Goal: Information Seeking & Learning: Find specific fact

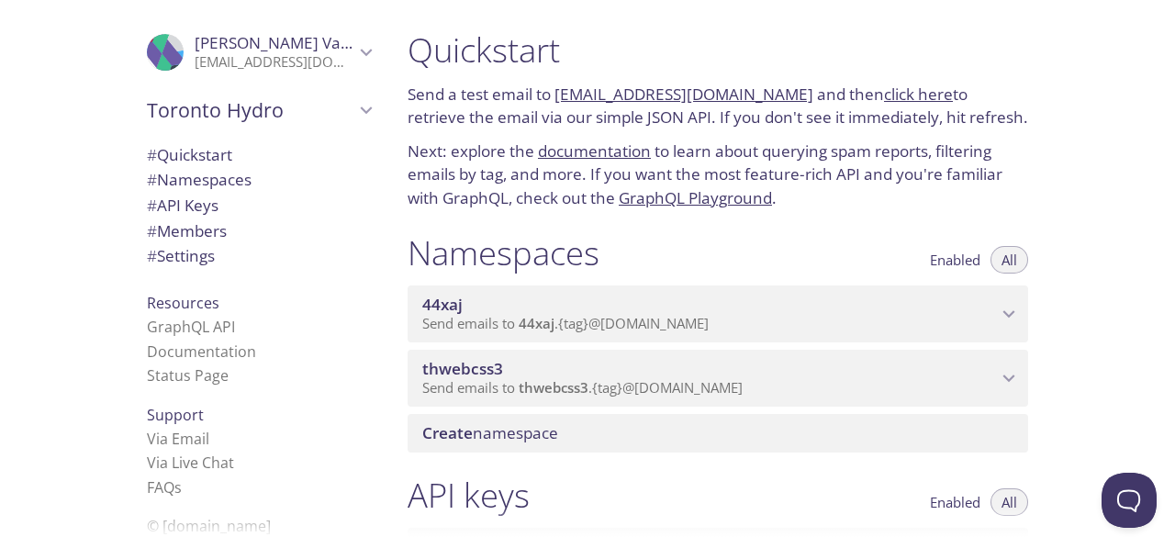
click at [743, 396] on span "Send emails to thwebcss3 . {tag} @[DOMAIN_NAME]" at bounding box center [582, 387] width 320 height 18
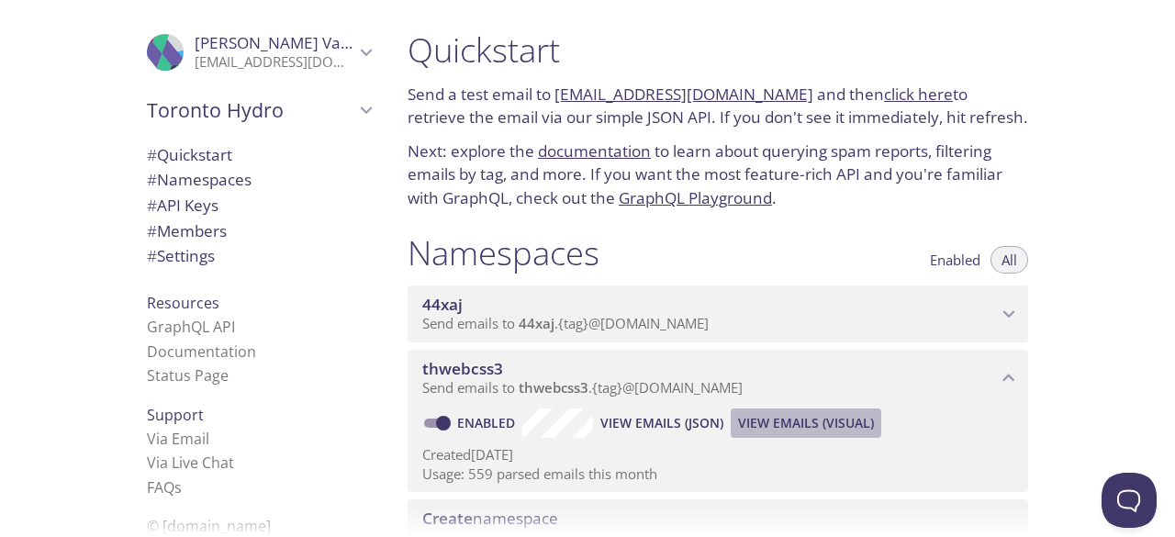
click at [800, 430] on span "View Emails (Visual)" at bounding box center [806, 423] width 136 height 22
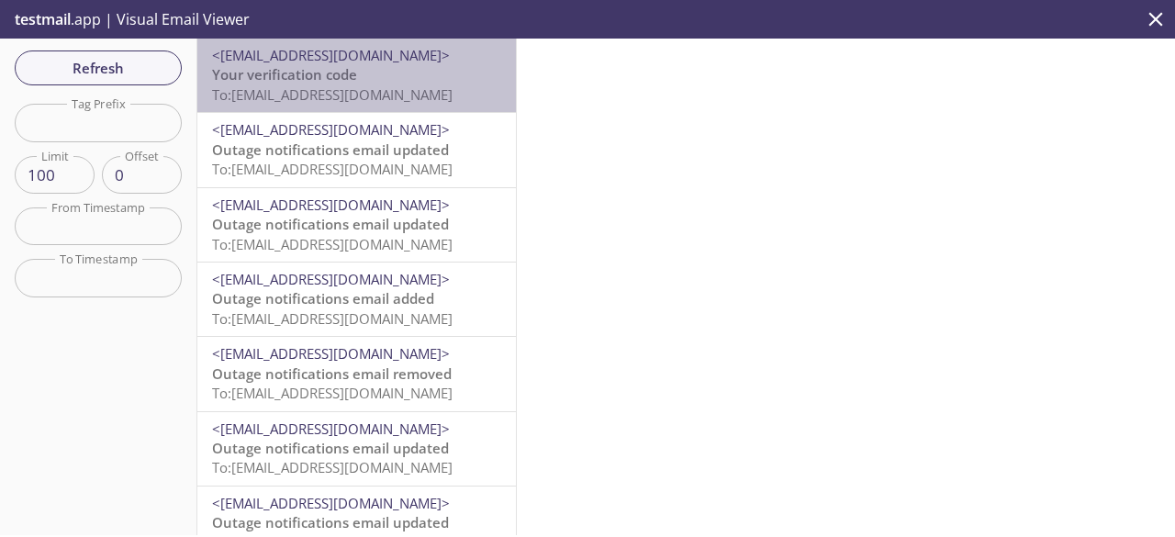
click at [385, 94] on span "To: [EMAIL_ADDRESS][DOMAIN_NAME]" at bounding box center [332, 94] width 240 height 18
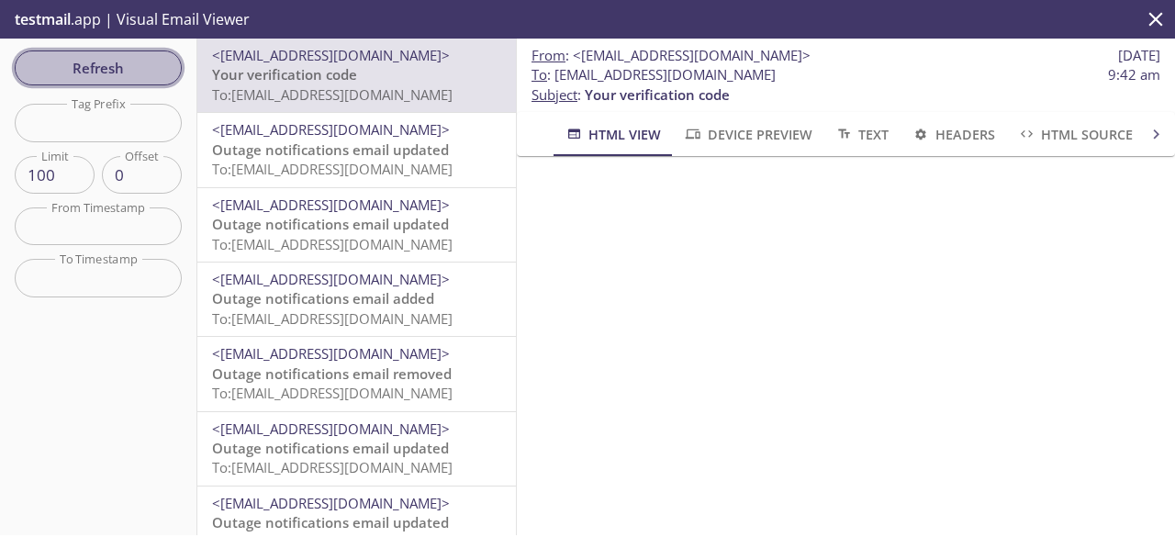
click at [118, 72] on span "Refresh" at bounding box center [98, 68] width 138 height 24
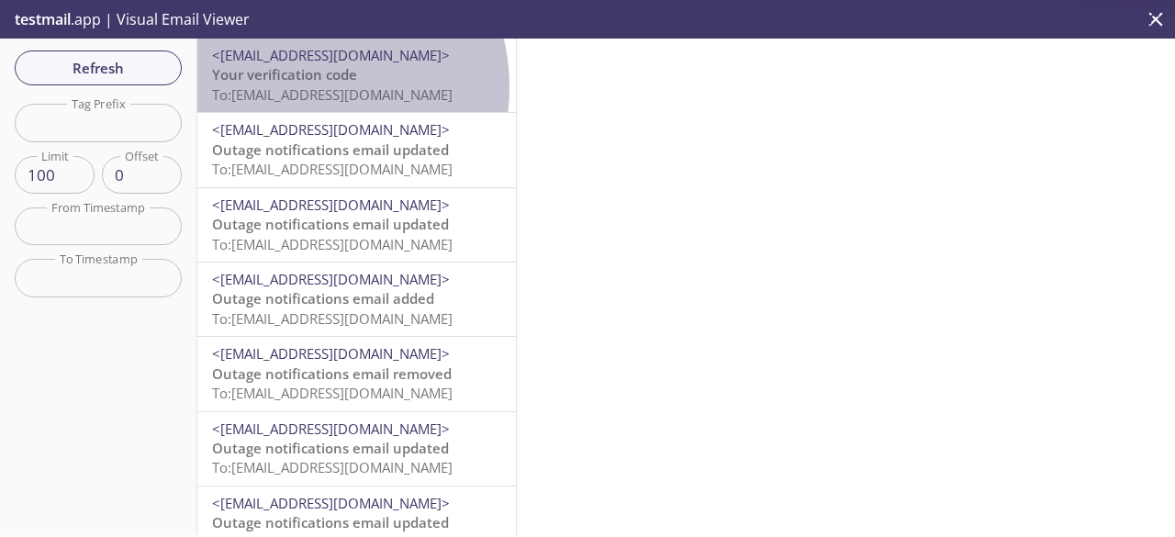
click at [301, 87] on span "To: [EMAIL_ADDRESS][DOMAIN_NAME]" at bounding box center [332, 94] width 240 height 18
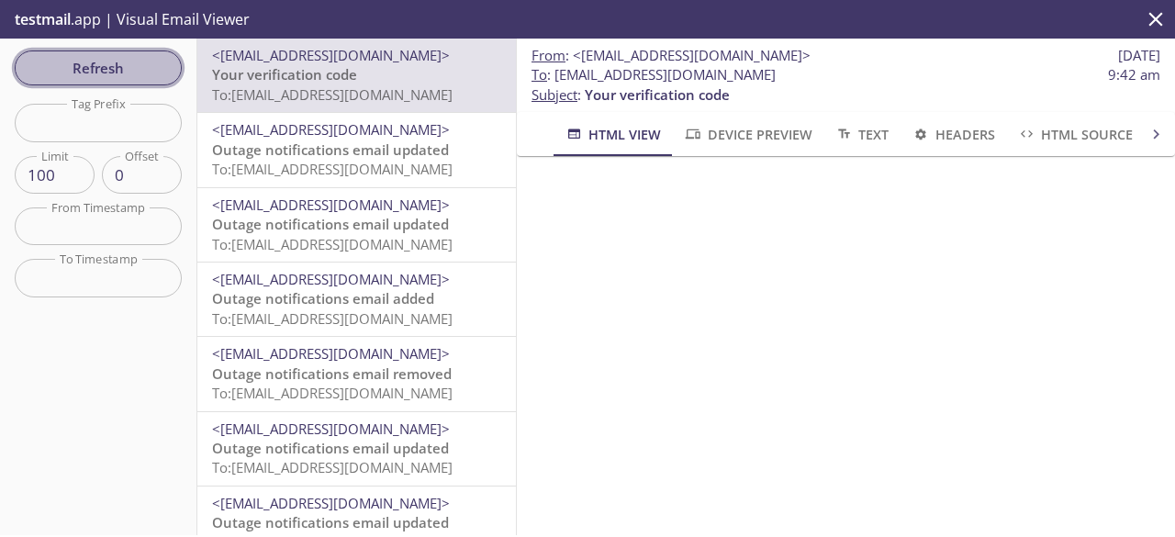
click at [136, 67] on span "Refresh" at bounding box center [98, 68] width 138 height 24
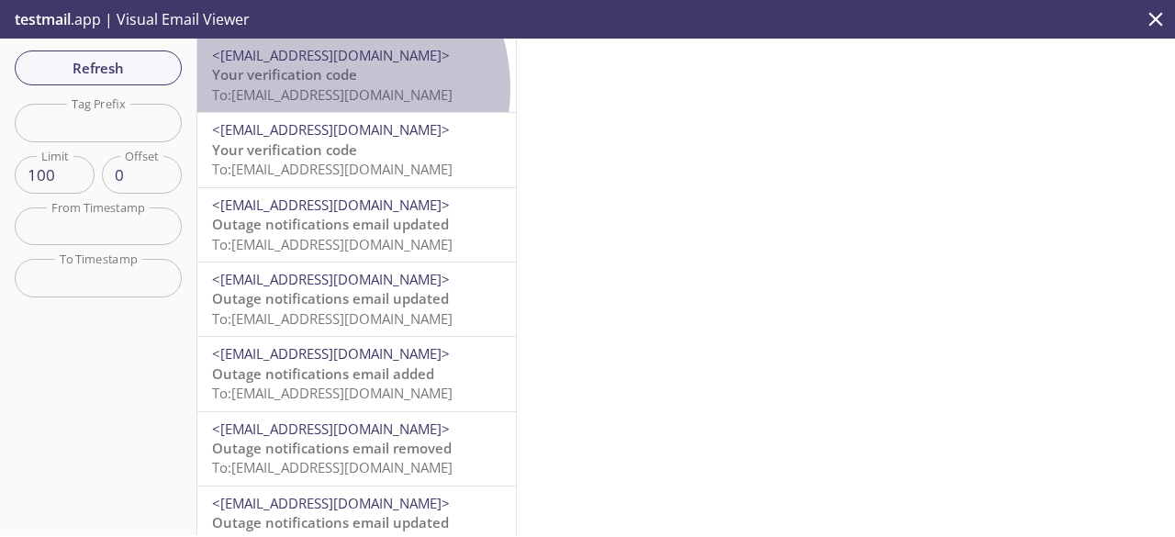
click at [321, 88] on span "To: [EMAIL_ADDRESS][DOMAIN_NAME]" at bounding box center [332, 94] width 240 height 18
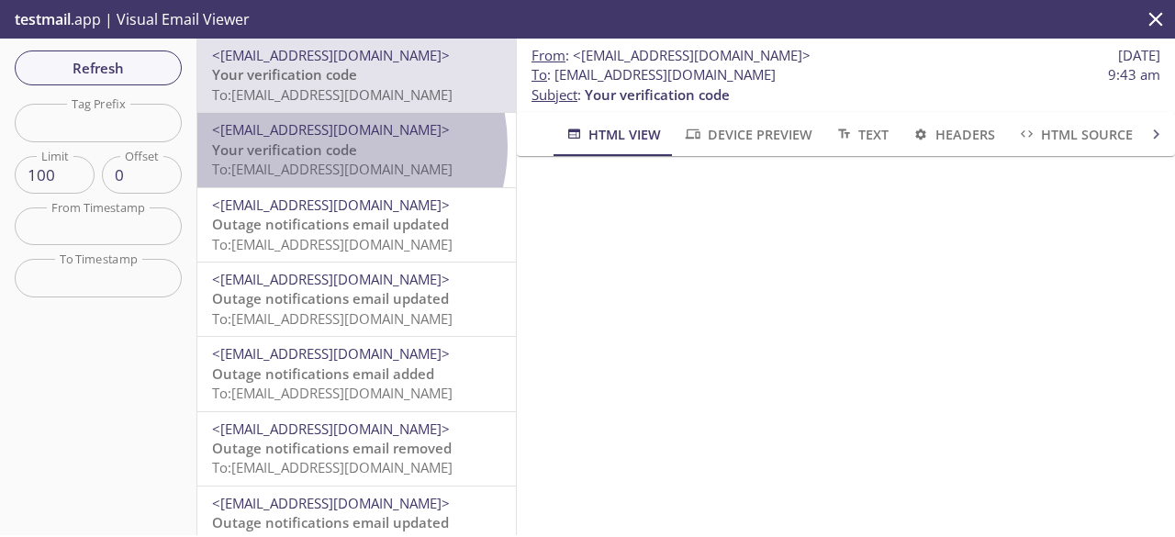
click at [321, 146] on span "Your verification code" at bounding box center [284, 149] width 145 height 18
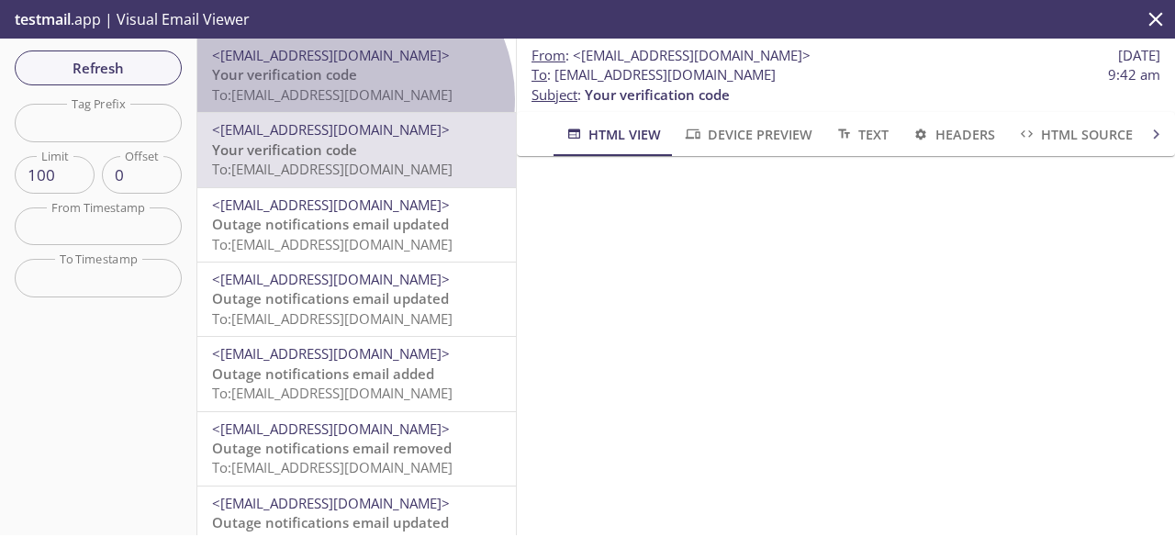
click at [346, 99] on span "To: [EMAIL_ADDRESS][DOMAIN_NAME]" at bounding box center [332, 94] width 240 height 18
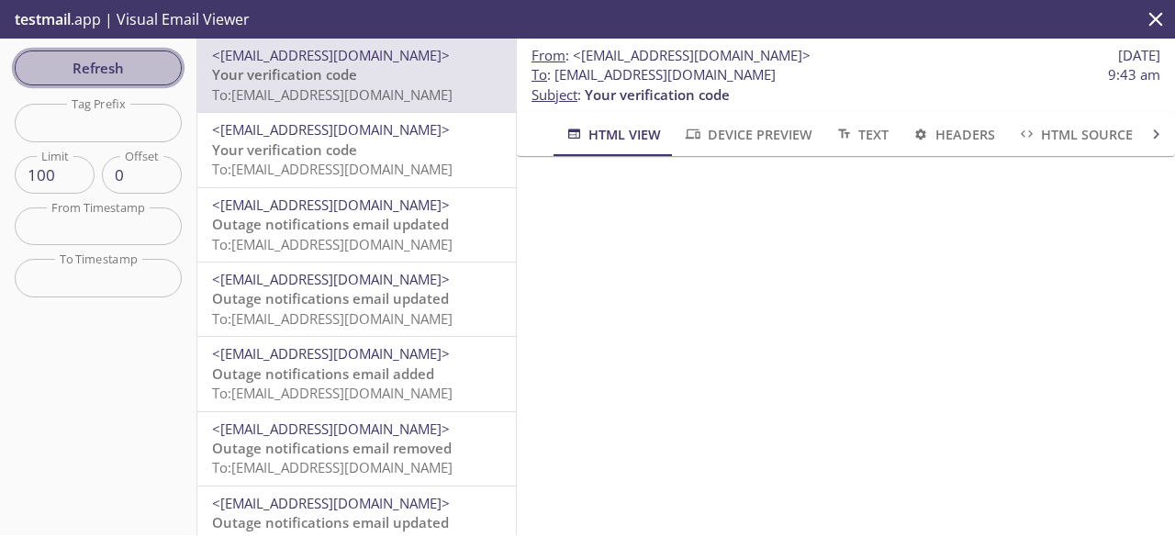
click at [130, 56] on span "Refresh" at bounding box center [98, 68] width 138 height 24
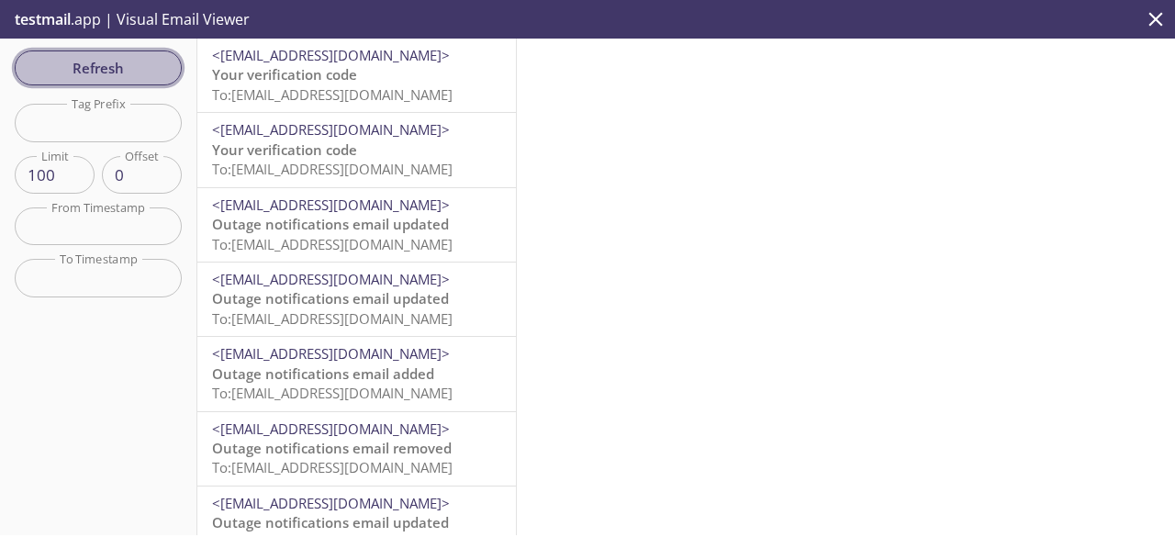
click at [136, 69] on span "Refresh" at bounding box center [98, 68] width 138 height 24
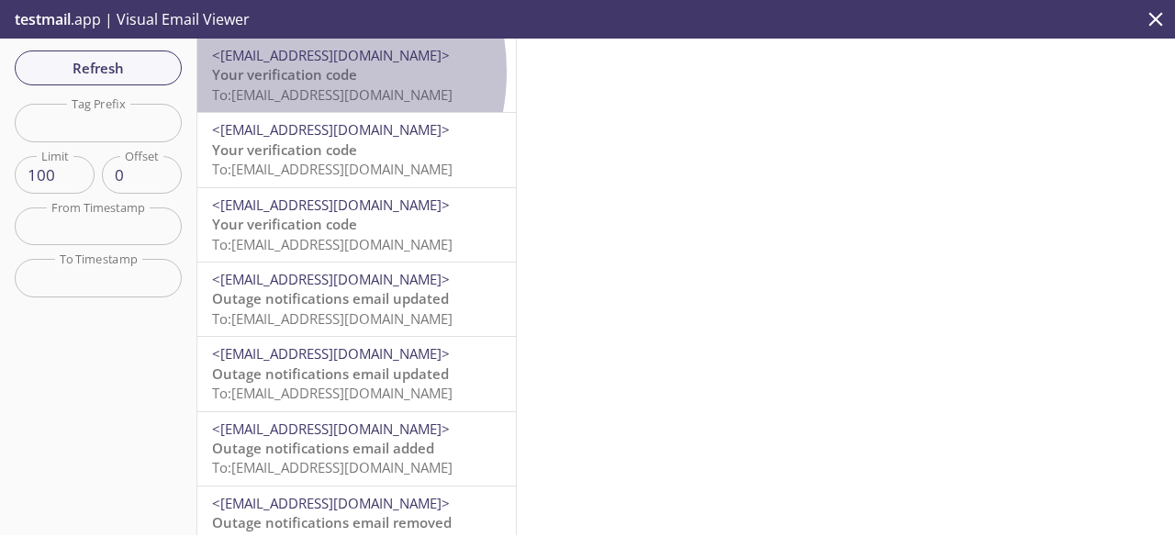
click at [285, 72] on span "Your verification code" at bounding box center [284, 74] width 145 height 18
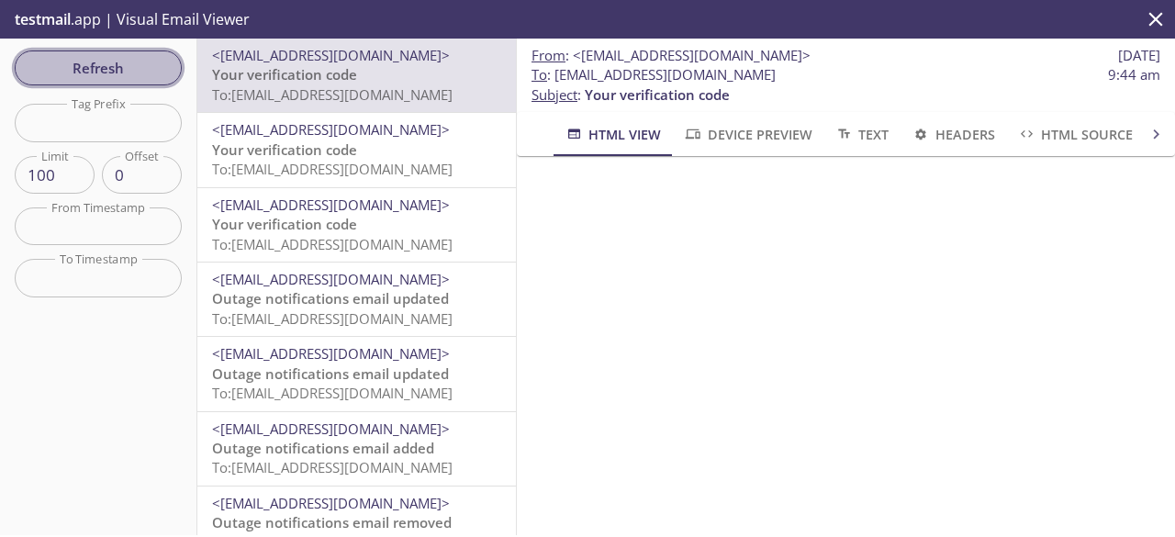
click at [146, 71] on span "Refresh" at bounding box center [98, 68] width 138 height 24
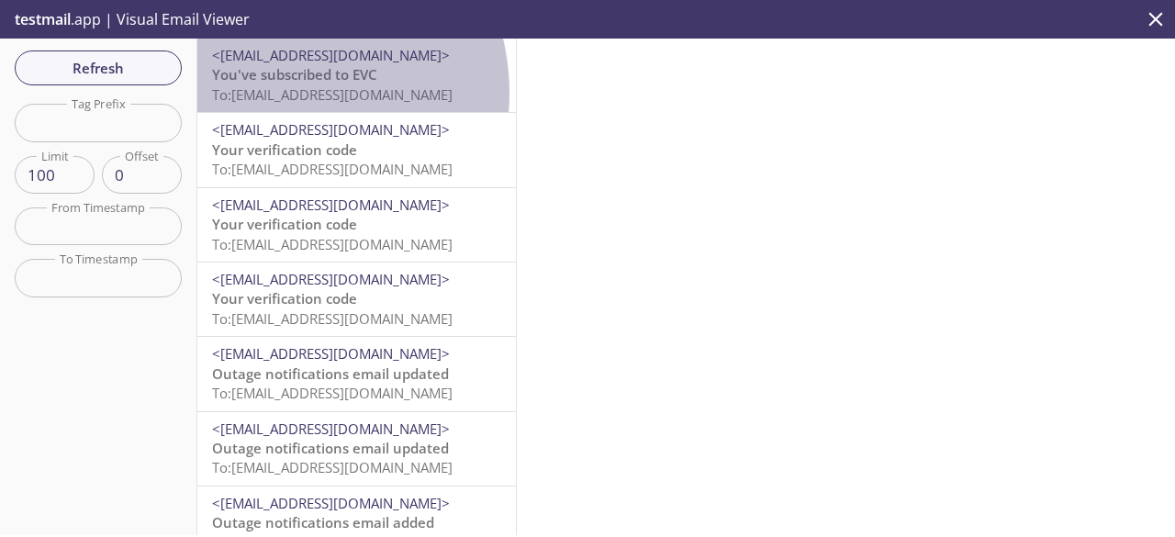
click at [277, 93] on span "To: [EMAIL_ADDRESS][DOMAIN_NAME]" at bounding box center [332, 94] width 240 height 18
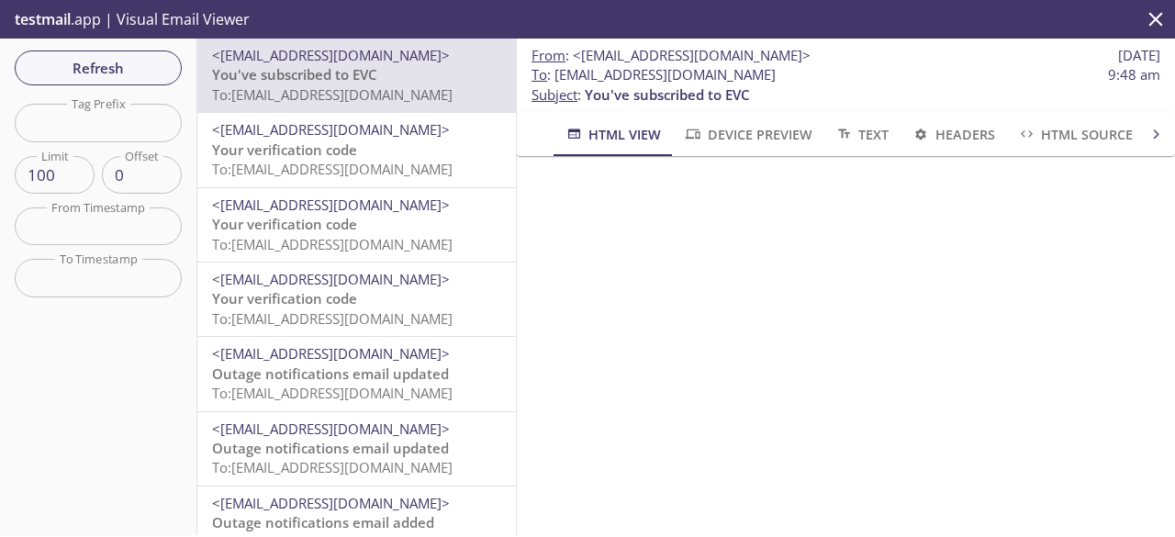
click at [952, 142] on span "Headers" at bounding box center [952, 134] width 84 height 23
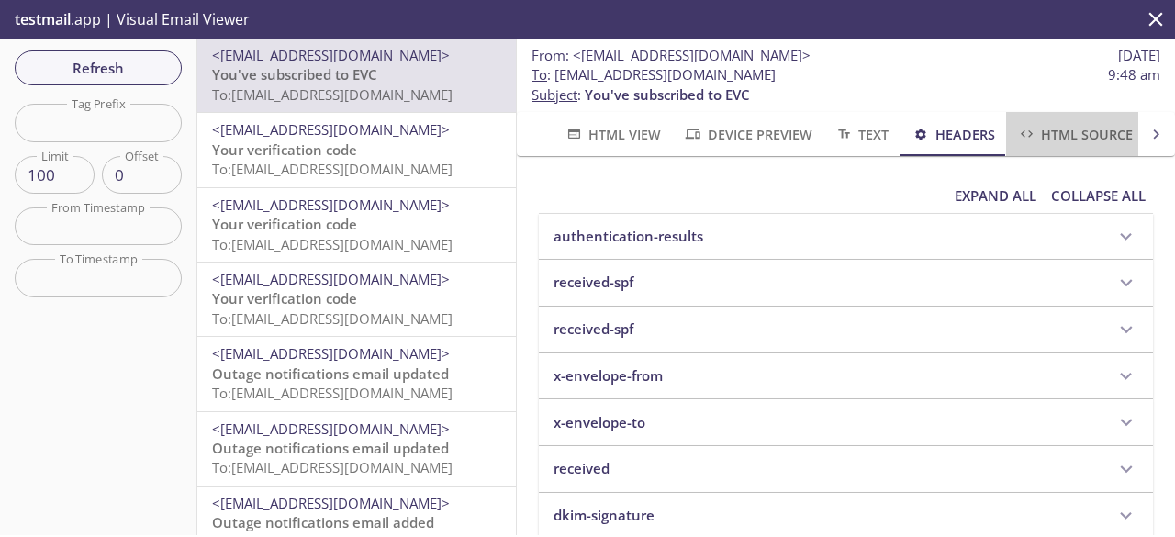
click at [1059, 135] on span "HTML Source" at bounding box center [1075, 134] width 116 height 23
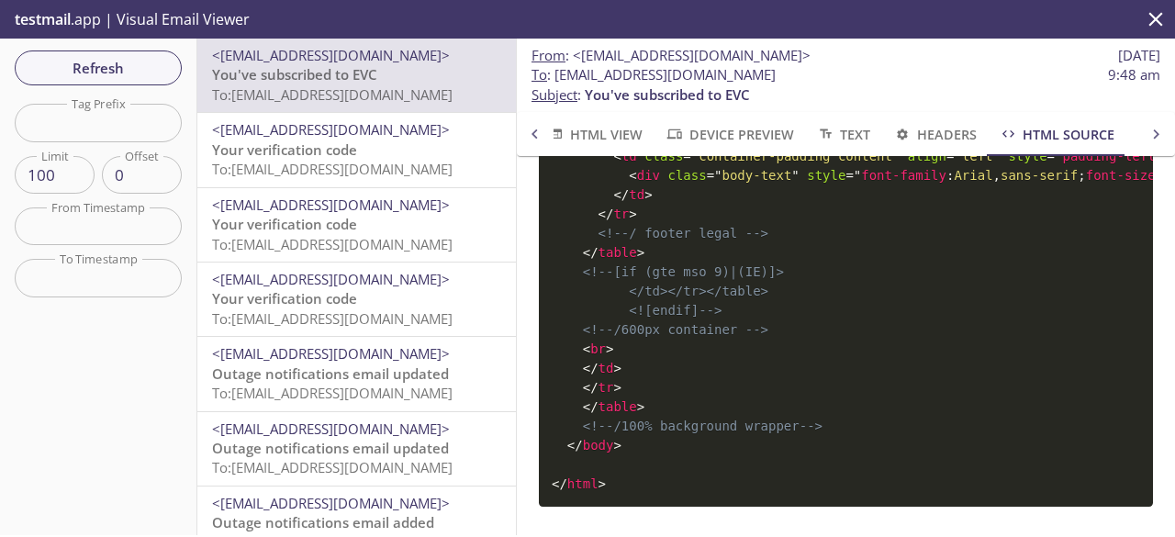
scroll to position [3201, 0]
click at [594, 135] on span "HTML View" at bounding box center [594, 134] width 96 height 23
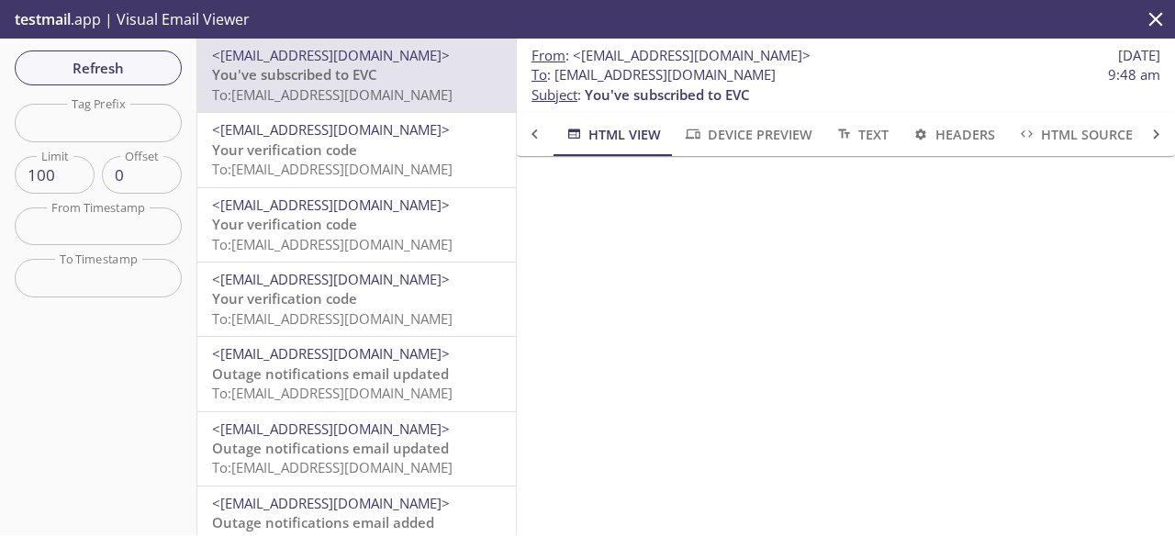
scroll to position [0, 0]
click at [1066, 137] on span "HTML Source" at bounding box center [1075, 134] width 116 height 23
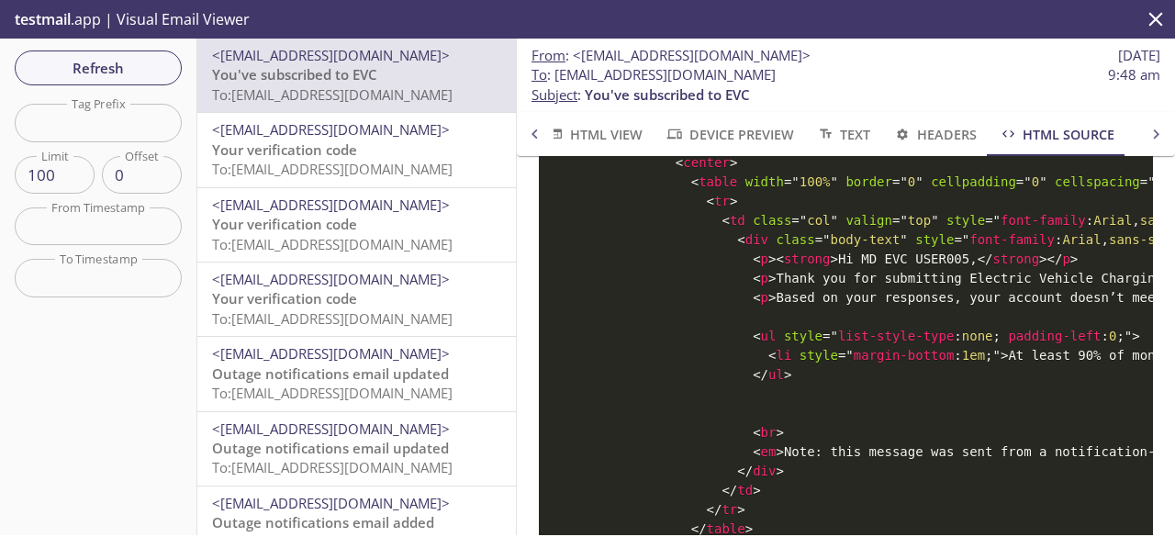
scroll to position [612, 0]
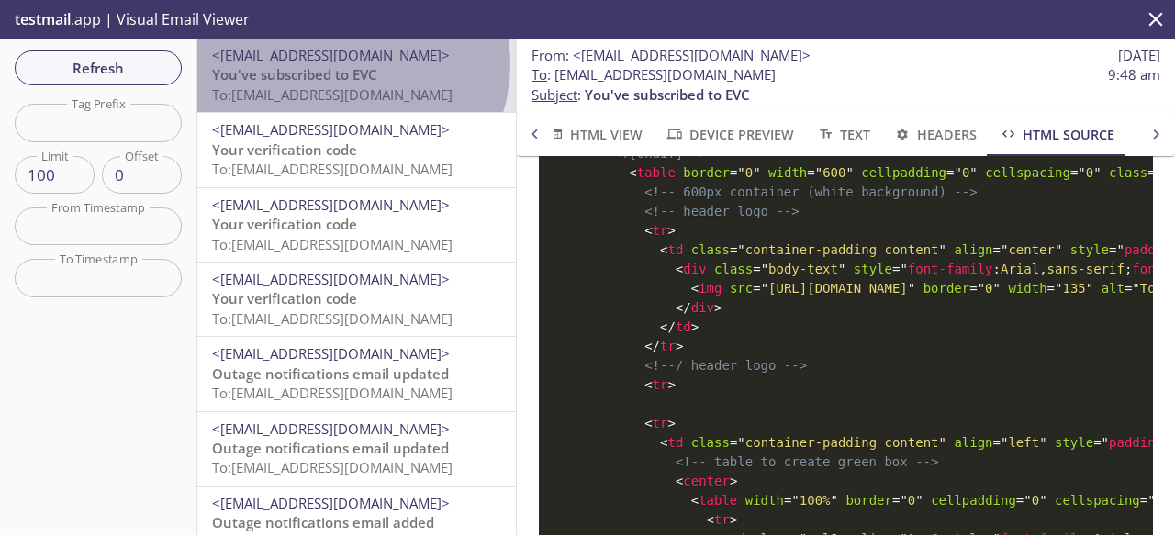
click at [347, 64] on span "<[EMAIL_ADDRESS][DOMAIN_NAME]>" at bounding box center [331, 55] width 238 height 18
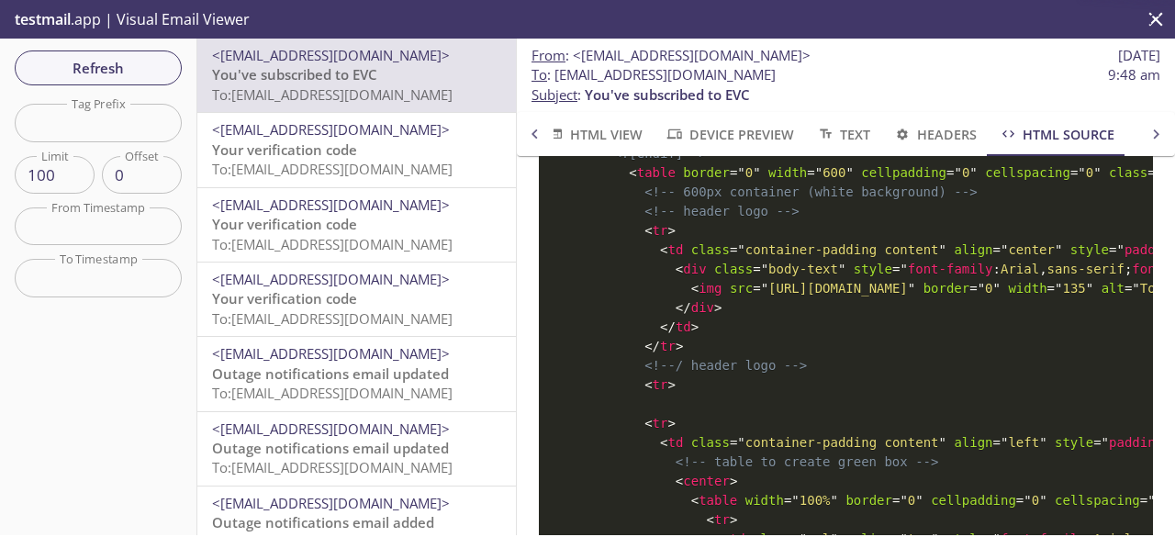
click at [372, 151] on p "Your verification code To: [EMAIL_ADDRESS][DOMAIN_NAME]" at bounding box center [356, 159] width 289 height 39
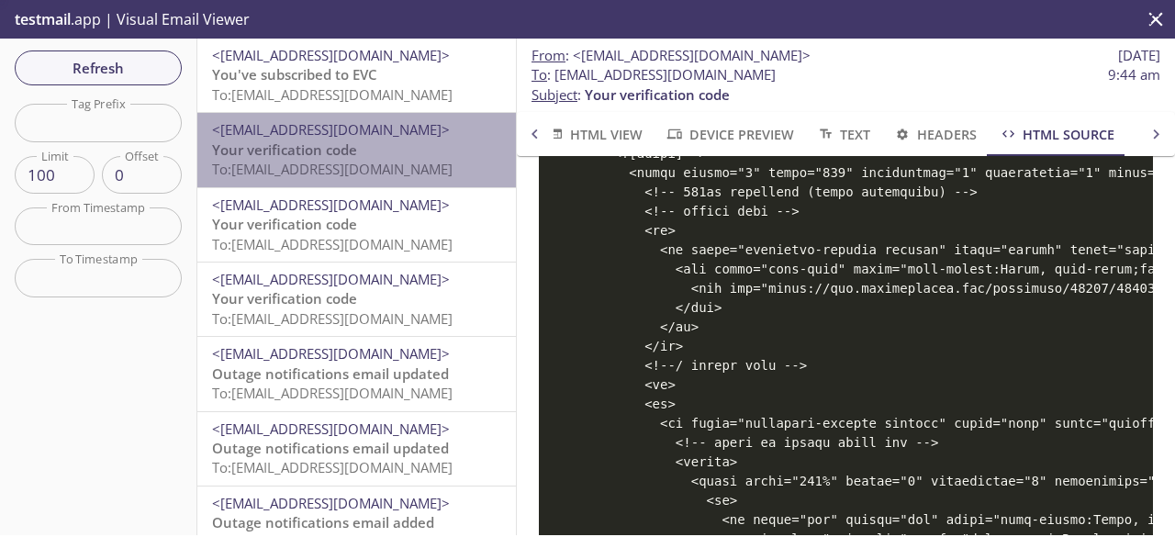
click at [372, 151] on p "Your verification code To: [EMAIL_ADDRESS][DOMAIN_NAME]" at bounding box center [356, 159] width 289 height 39
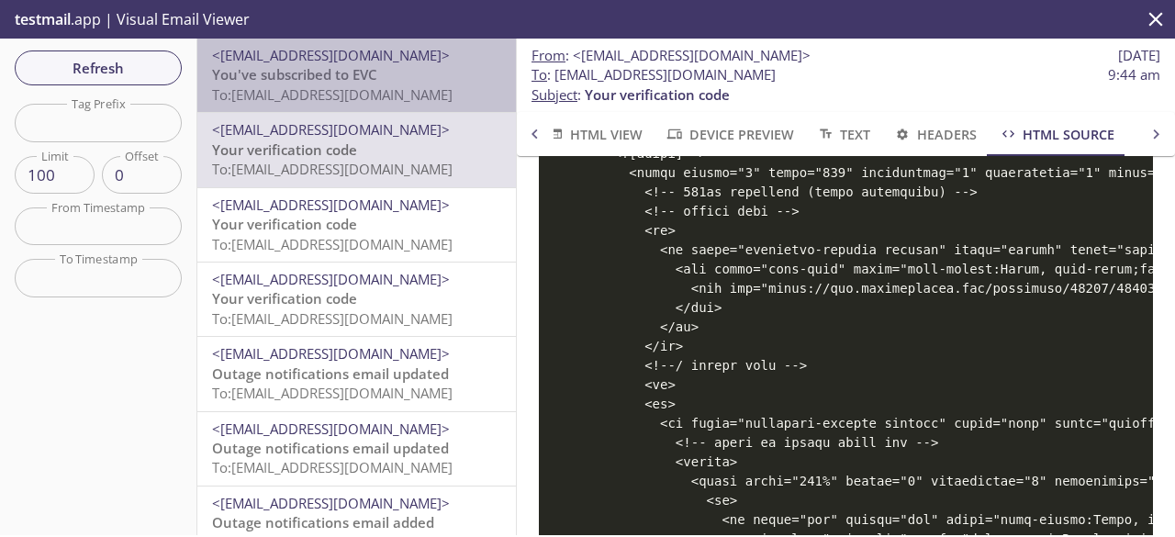
click at [411, 95] on span "To: [EMAIL_ADDRESS][DOMAIN_NAME]" at bounding box center [332, 94] width 240 height 18
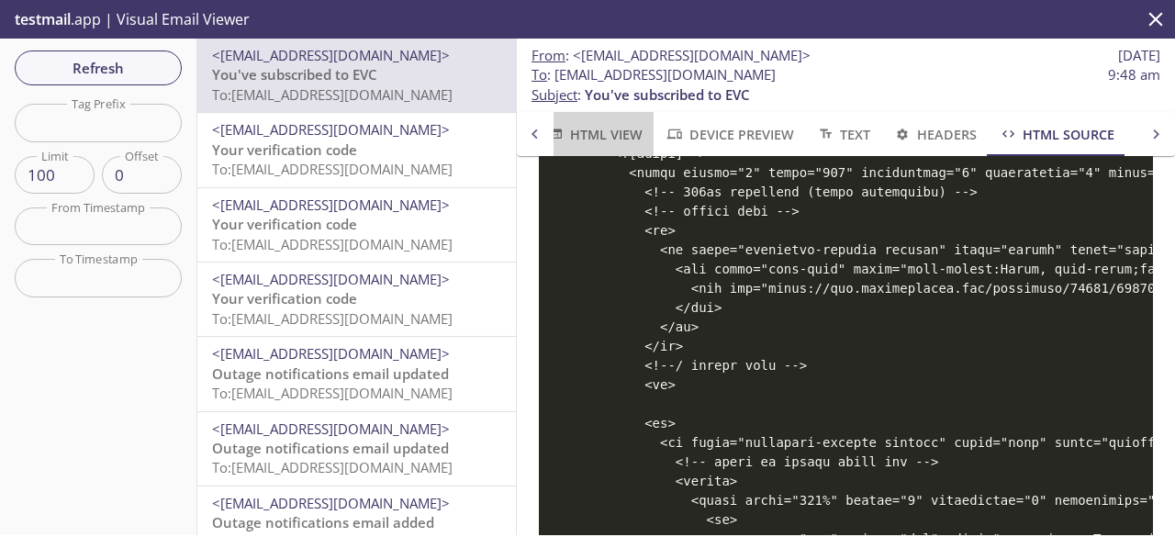
click at [581, 140] on span "HTML View" at bounding box center [594, 134] width 96 height 23
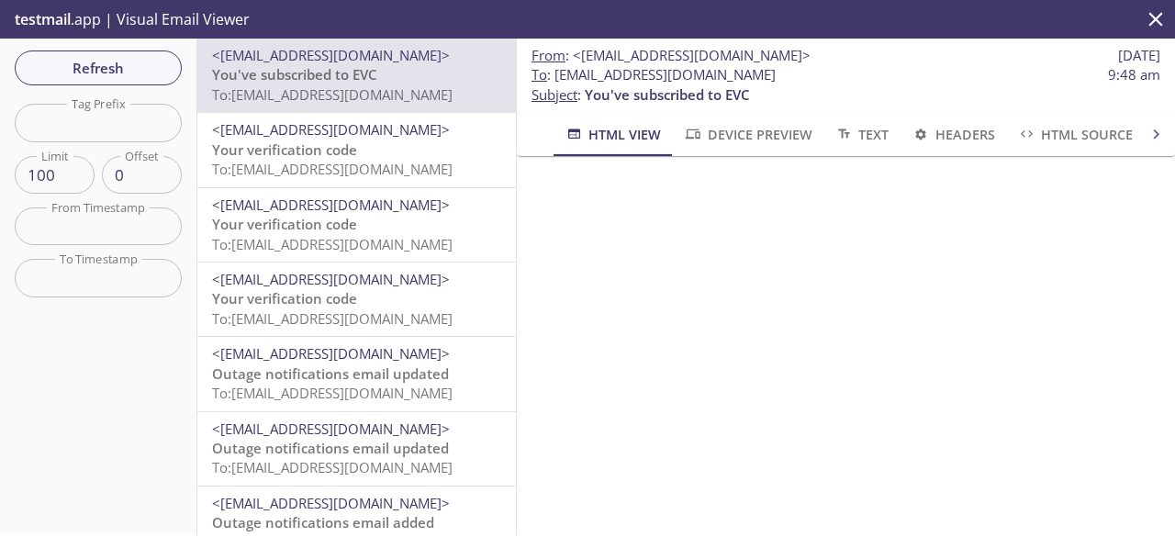
click at [593, 93] on span "You've subscribed to EVC" at bounding box center [667, 94] width 165 height 18
copy span "You've subscribed to EVC"
